Goal: Find specific page/section: Find specific page/section

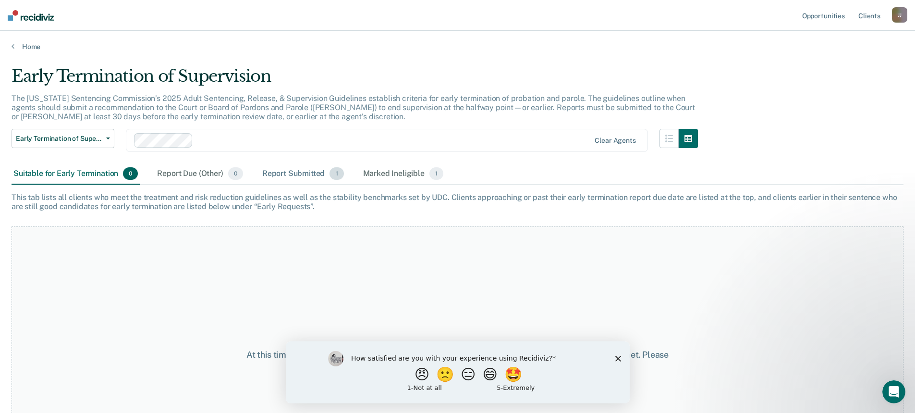
click at [298, 170] on div "Report Submitted 1" at bounding box center [303, 173] width 86 height 21
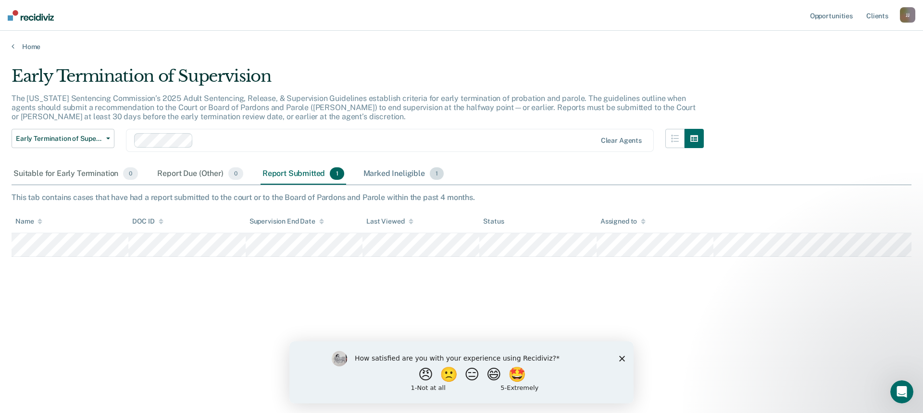
click at [390, 178] on div "Marked Ineligible 1" at bounding box center [403, 173] width 85 height 21
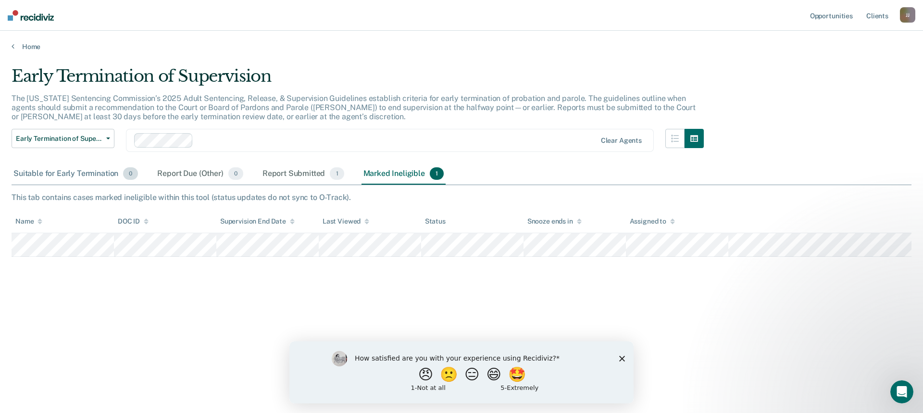
click at [88, 178] on div "Suitable for Early Termination 0" at bounding box center [76, 173] width 128 height 21
